Goal: Task Accomplishment & Management: Manage account settings

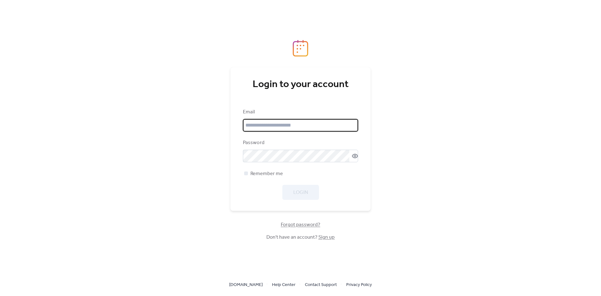
click at [314, 125] on input "email" at bounding box center [300, 125] width 115 height 13
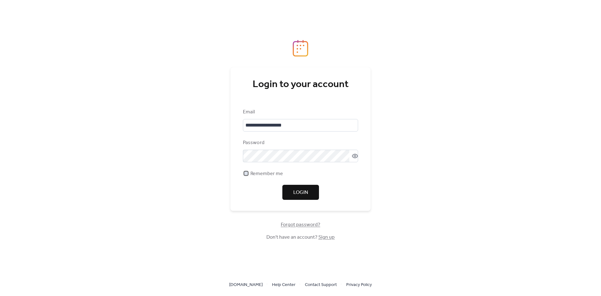
click at [245, 174] on div at bounding box center [246, 173] width 4 height 4
click at [292, 190] on button "Login" at bounding box center [301, 192] width 37 height 15
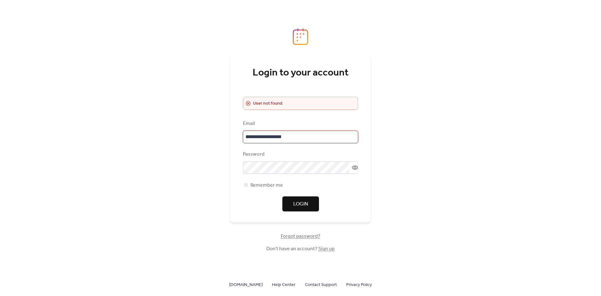
click at [255, 137] on input "**********" at bounding box center [300, 137] width 115 height 13
type input "**********"
click at [246, 184] on icon at bounding box center [246, 185] width 3 height 3
click at [247, 184] on div at bounding box center [246, 185] width 4 height 4
click at [304, 202] on span "Login" at bounding box center [300, 204] width 15 height 8
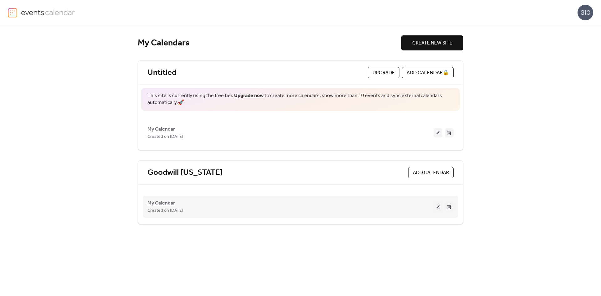
click at [161, 203] on span "My Calendar" at bounding box center [162, 204] width 28 height 8
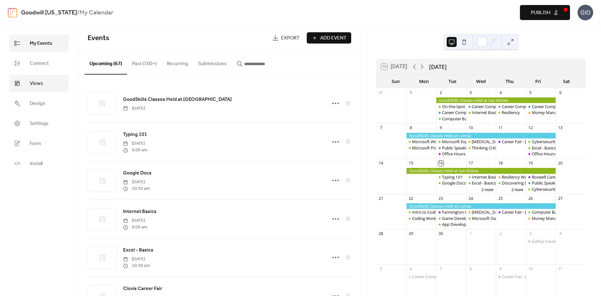
click at [40, 83] on span "Views" at bounding box center [36, 84] width 13 height 8
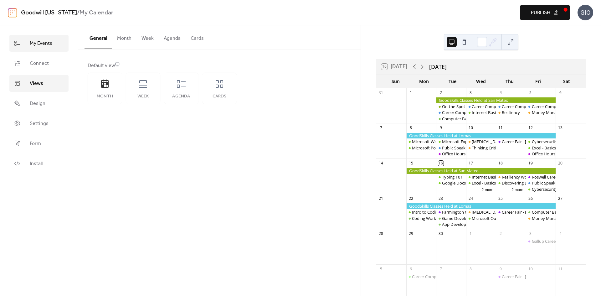
click at [43, 42] on span "My Events" at bounding box center [41, 44] width 23 height 8
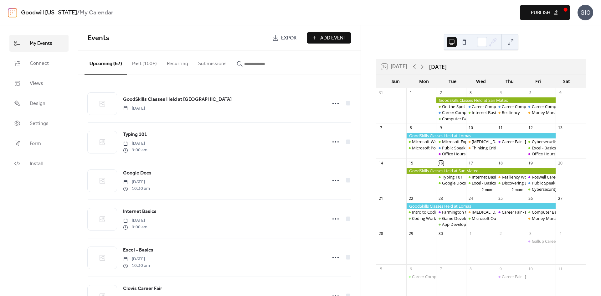
click at [108, 63] on button "Upcoming (67)" at bounding box center [106, 63] width 43 height 24
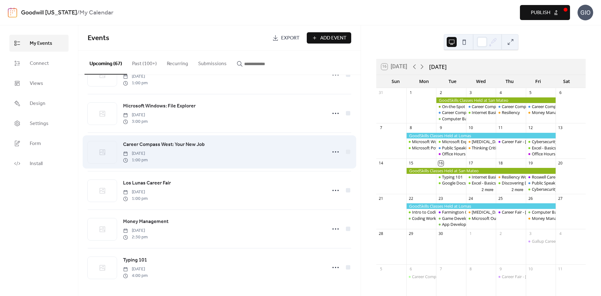
scroll to position [1739, 0]
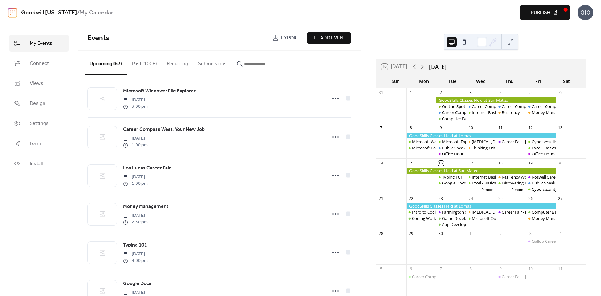
click at [210, 64] on button "Submissions" at bounding box center [212, 62] width 39 height 23
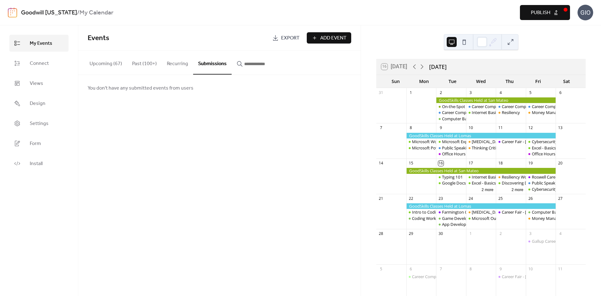
click at [244, 63] on input "button" at bounding box center [263, 64] width 38 height 8
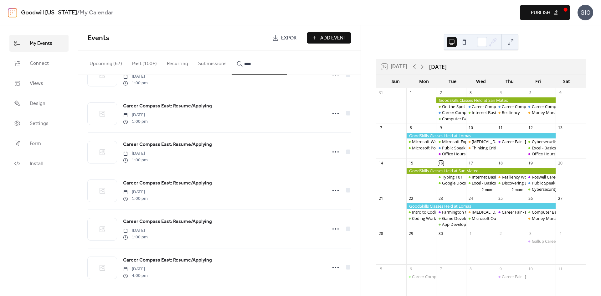
scroll to position [846, 0]
type input "*"
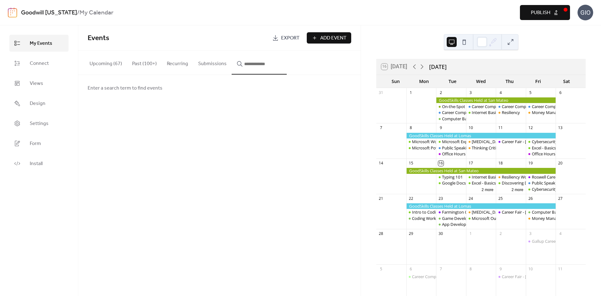
scroll to position [0, 0]
click at [423, 66] on icon at bounding box center [422, 67] width 8 height 8
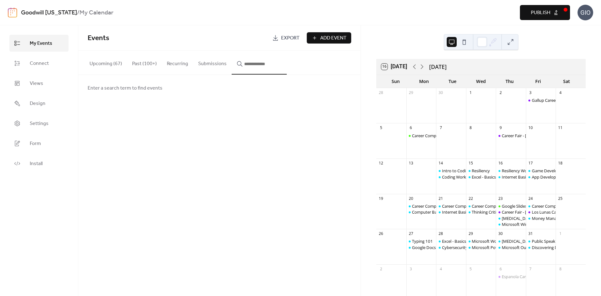
click at [333, 40] on span "Add Event" at bounding box center [333, 38] width 26 height 8
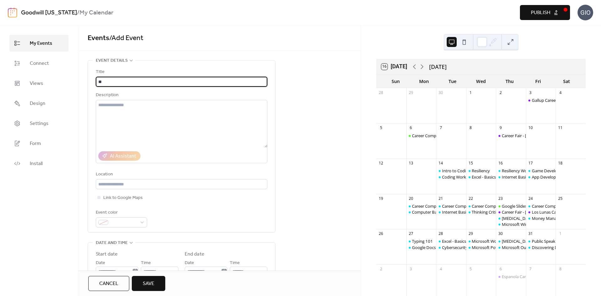
type input "*"
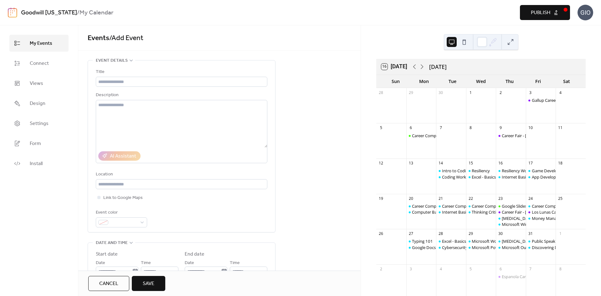
click at [43, 43] on span "My Events" at bounding box center [41, 44] width 23 height 8
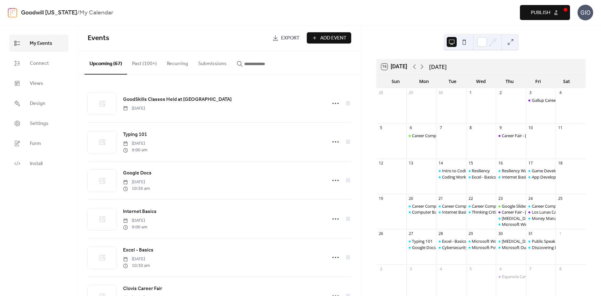
click at [251, 63] on input "button" at bounding box center [263, 64] width 38 height 8
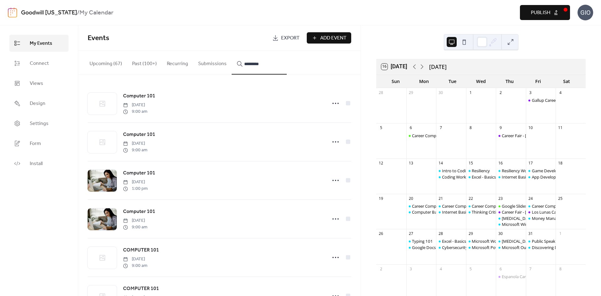
click at [232, 51] on button "********" at bounding box center [259, 63] width 55 height 24
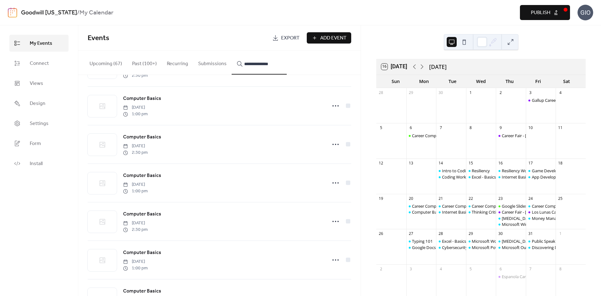
scroll to position [497, 0]
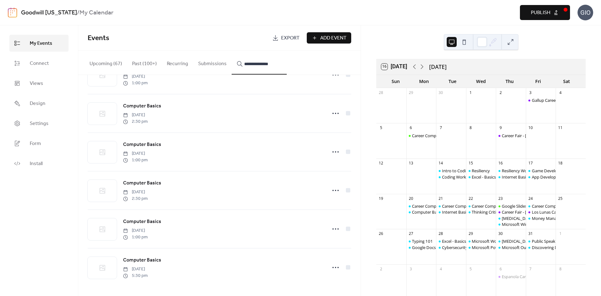
type input "**********"
click at [334, 188] on icon at bounding box center [336, 190] width 10 height 10
click at [322, 211] on span "Duplicate" at bounding box center [323, 213] width 18 height 8
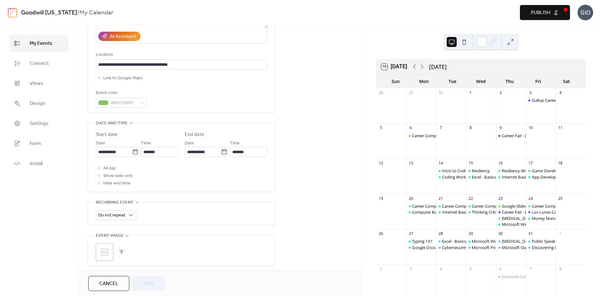
scroll to position [123, 0]
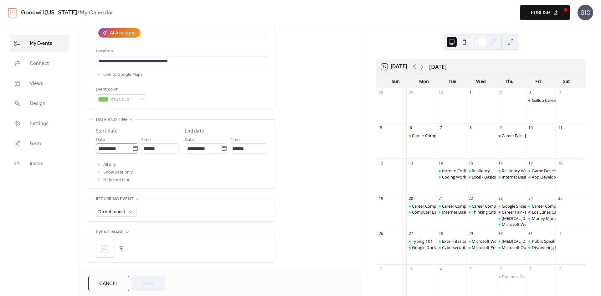
click at [132, 147] on icon at bounding box center [135, 148] width 6 height 6
click at [132, 147] on input "**********" at bounding box center [114, 148] width 36 height 10
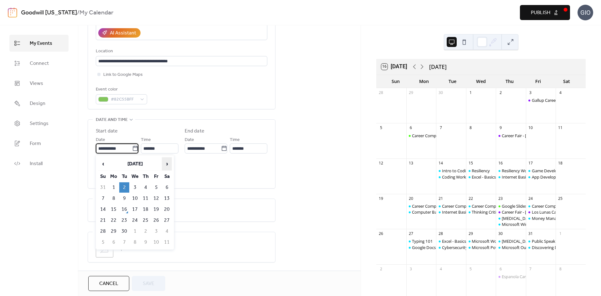
click at [167, 164] on span "›" at bounding box center [166, 164] width 9 height 13
click at [114, 196] on td "6" at bounding box center [114, 198] width 10 height 10
type input "**********"
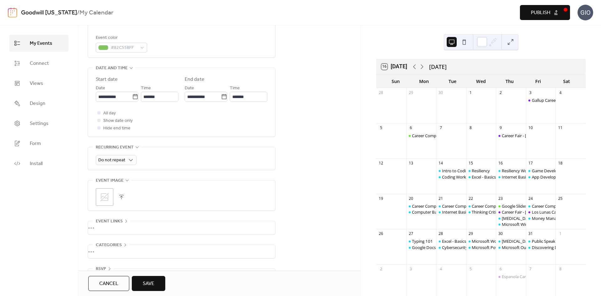
scroll to position [195, 0]
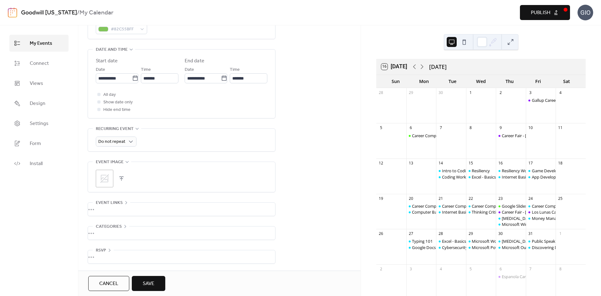
click at [155, 287] on button "Save" at bounding box center [149, 283] width 34 height 15
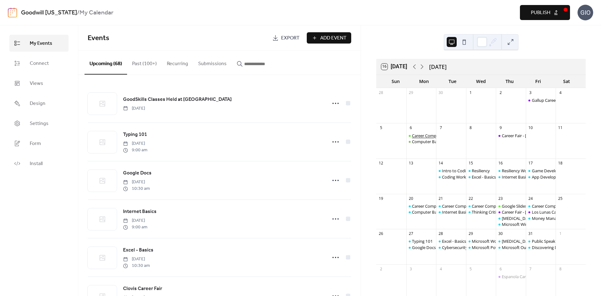
click at [424, 135] on div "Career Compass North: Career Exploration" at bounding box center [451, 136] width 79 height 6
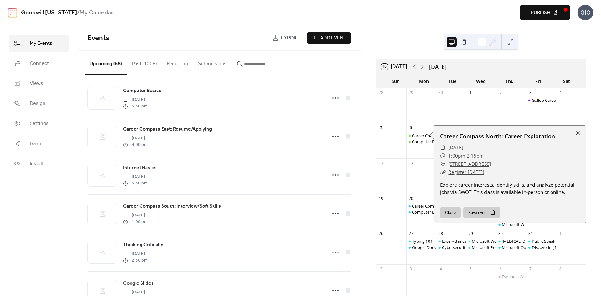
scroll to position [1486, 0]
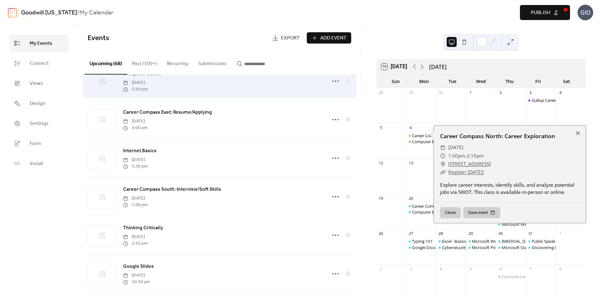
click at [141, 78] on span "Computer Basics" at bounding box center [142, 74] width 38 height 8
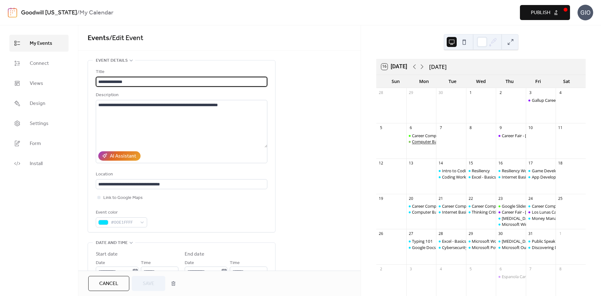
click at [426, 143] on div "Computer Basics" at bounding box center [428, 142] width 32 height 6
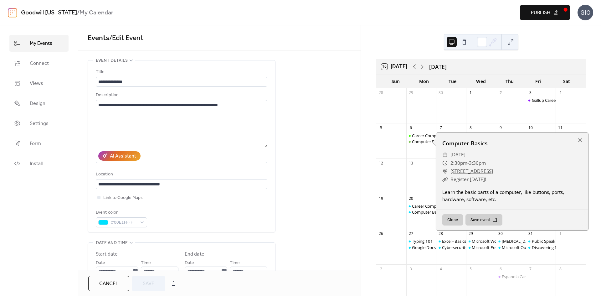
click at [121, 285] on button "Cancel" at bounding box center [108, 283] width 41 height 15
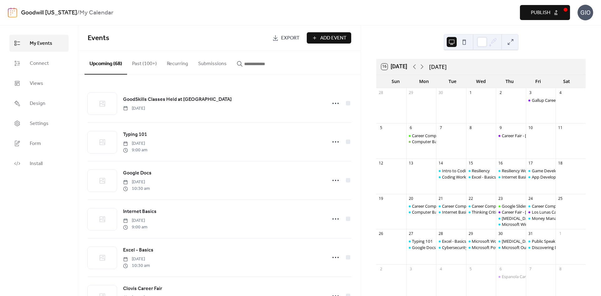
click at [237, 63] on icon "button" at bounding box center [240, 64] width 6 height 6
click at [244, 63] on input "button" at bounding box center [263, 64] width 38 height 8
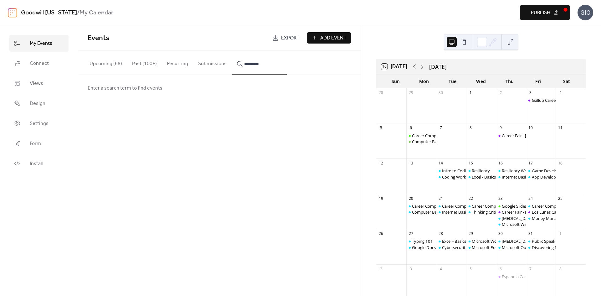
click at [232, 51] on button "********" at bounding box center [259, 63] width 55 height 24
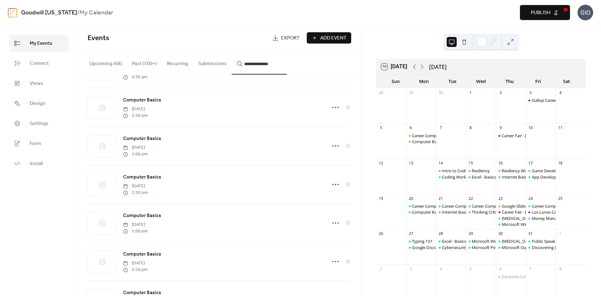
scroll to position [536, 0]
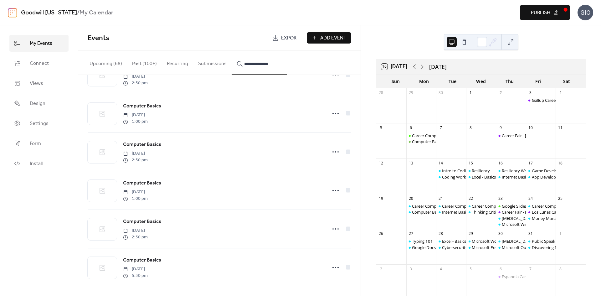
type input "**********"
click at [147, 221] on span "Computer Basics" at bounding box center [142, 222] width 38 height 8
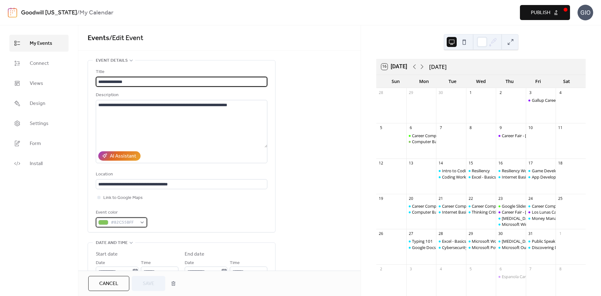
click at [143, 222] on div "#82C55BFF" at bounding box center [121, 222] width 51 height 10
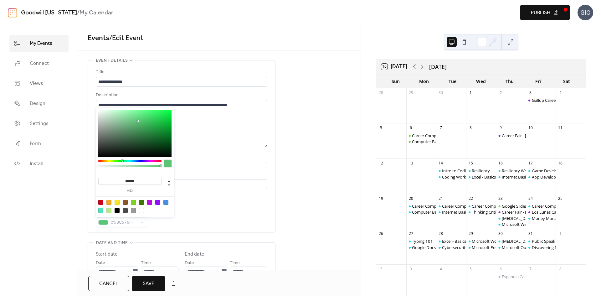
drag, startPoint x: 116, startPoint y: 161, endPoint x: 122, endPoint y: 162, distance: 6.3
click at [122, 162] on div at bounding box center [129, 161] width 63 height 3
type input "*******"
drag, startPoint x: 138, startPoint y: 120, endPoint x: 140, endPoint y: 114, distance: 6.5
click at [140, 114] on div at bounding box center [134, 133] width 73 height 47
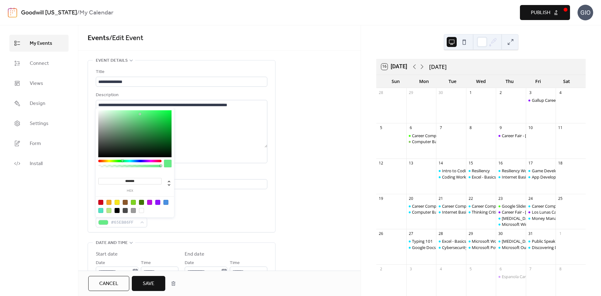
click at [146, 281] on span "Save" at bounding box center [149, 284] width 12 height 8
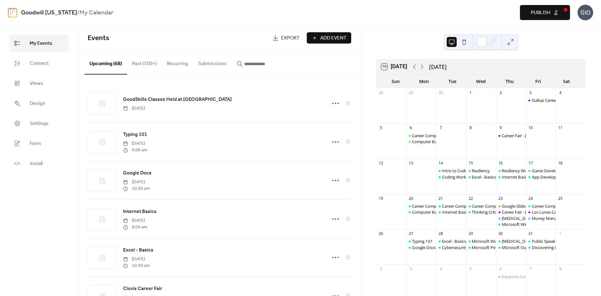
click at [540, 15] on span "Publish" at bounding box center [540, 13] width 19 height 8
